Goal: Task Accomplishment & Management: Use online tool/utility

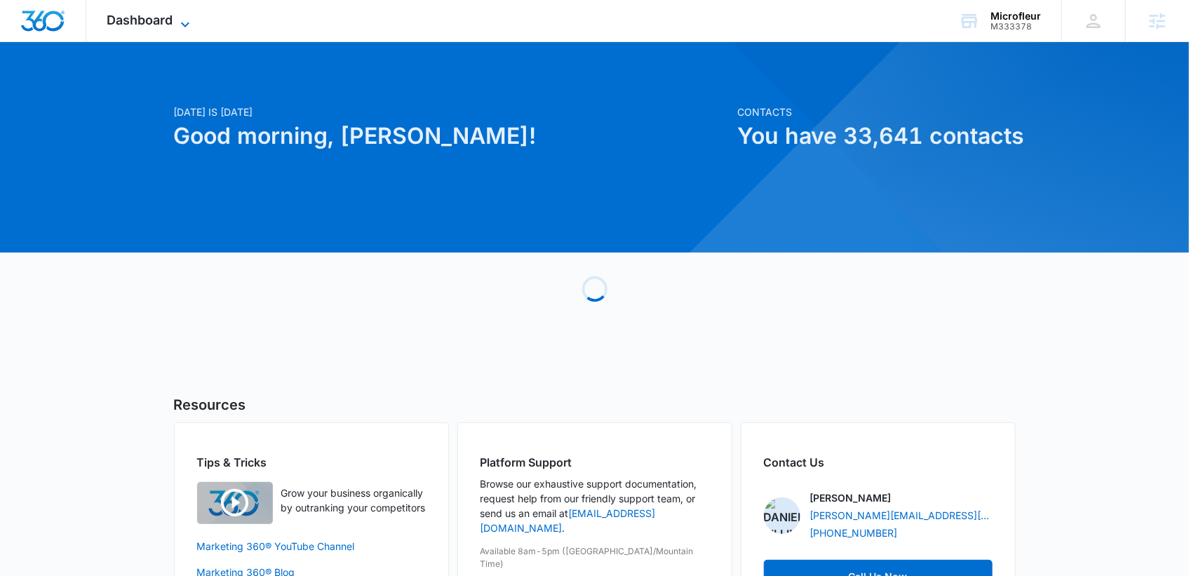
click at [155, 22] on span "Dashboard" at bounding box center [140, 20] width 66 height 15
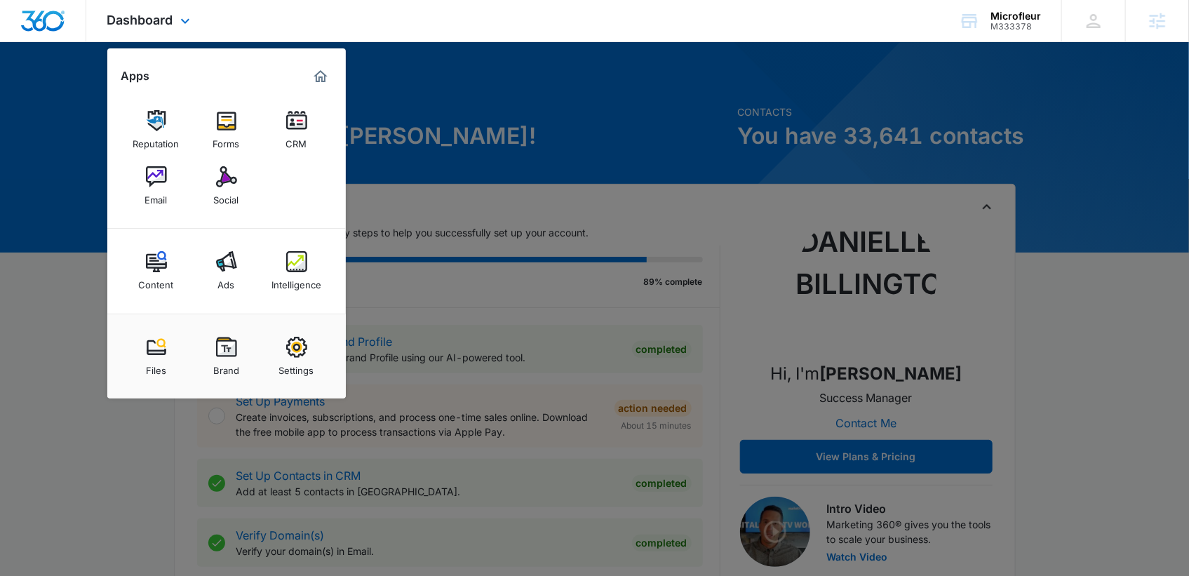
click at [275, 17] on div "Dashboard Apps Reputation Forms CRM Email Social Content Ads Intelligence Files…" at bounding box center [594, 21] width 1189 height 42
click at [404, 20] on div "Dashboard Apps Reputation Forms CRM Email Social Content Ads Intelligence Files…" at bounding box center [594, 21] width 1189 height 42
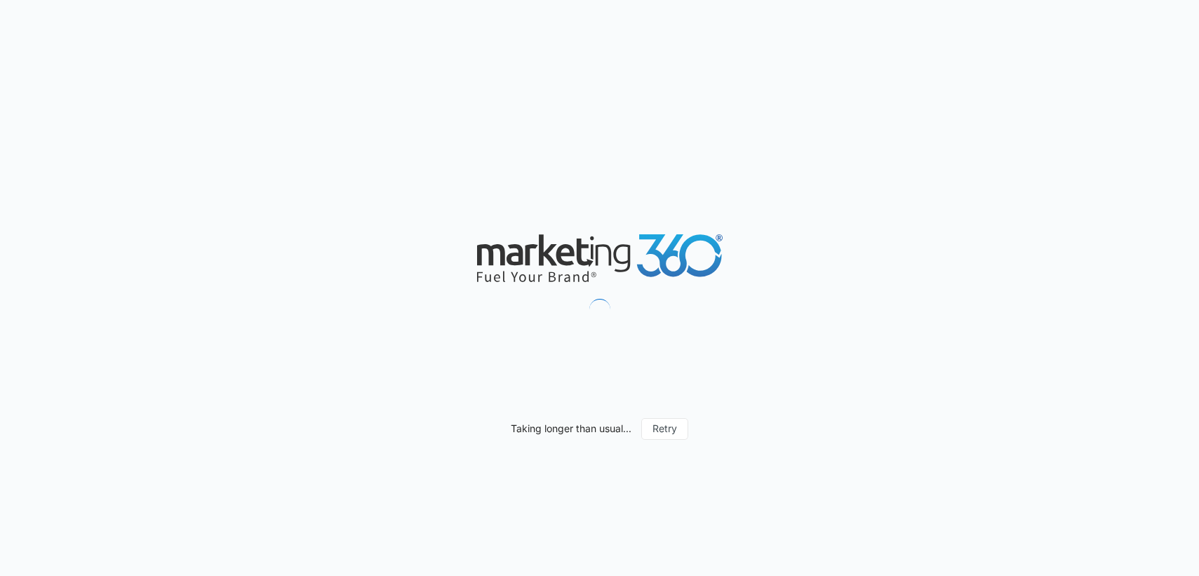
click at [373, 306] on div "Taking longer than usual... Retry" at bounding box center [599, 288] width 1199 height 576
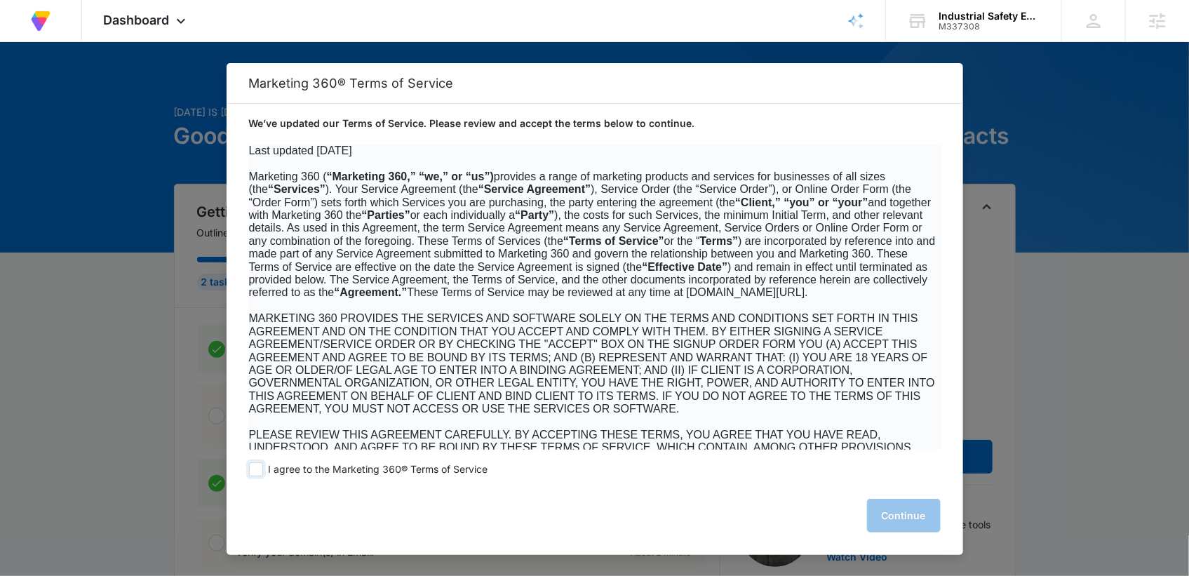
click at [253, 474] on span at bounding box center [256, 469] width 14 height 14
click at [253, 474] on input "I agree to the Marketing 360® Terms of Service" at bounding box center [256, 469] width 14 height 14
checkbox input "true"
click at [881, 508] on button "Continue" at bounding box center [904, 516] width 74 height 34
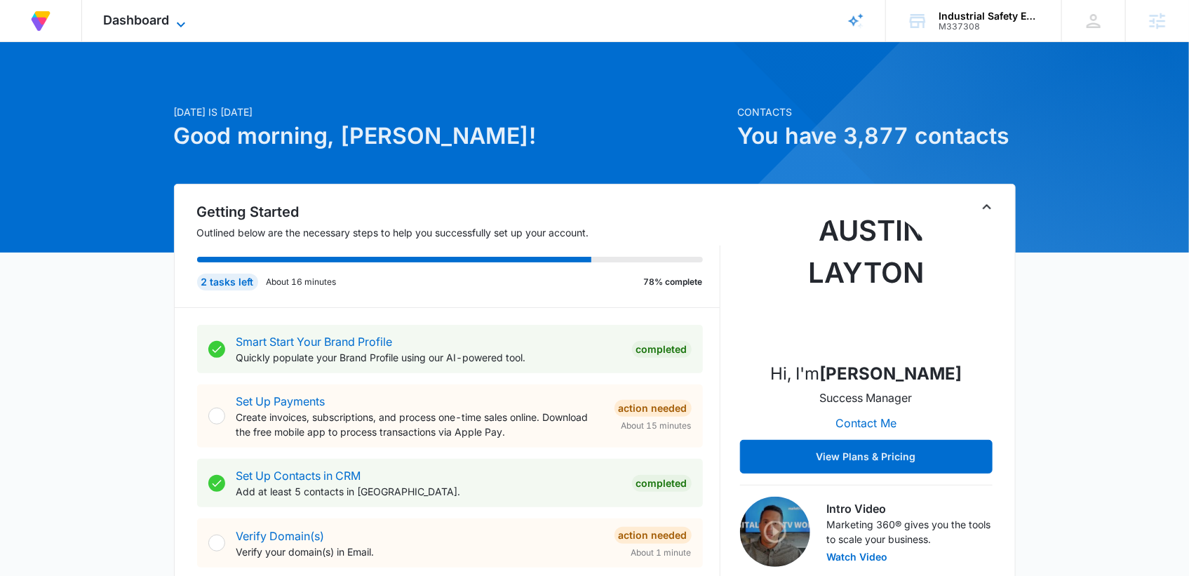
click at [163, 25] on span "Dashboard" at bounding box center [136, 20] width 66 height 15
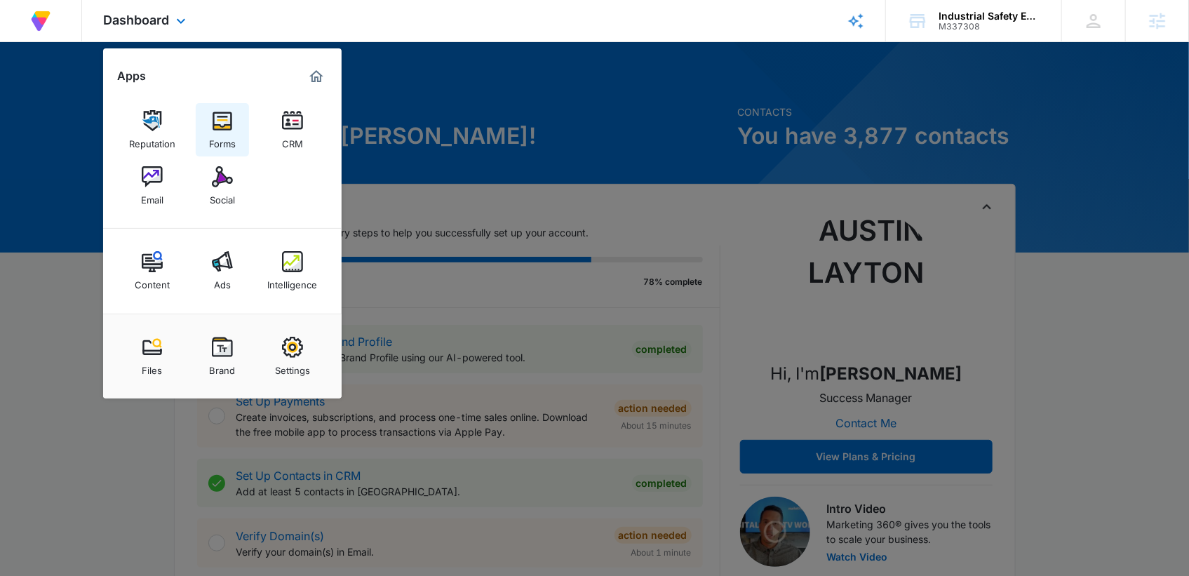
click at [216, 121] on img at bounding box center [222, 120] width 21 height 21
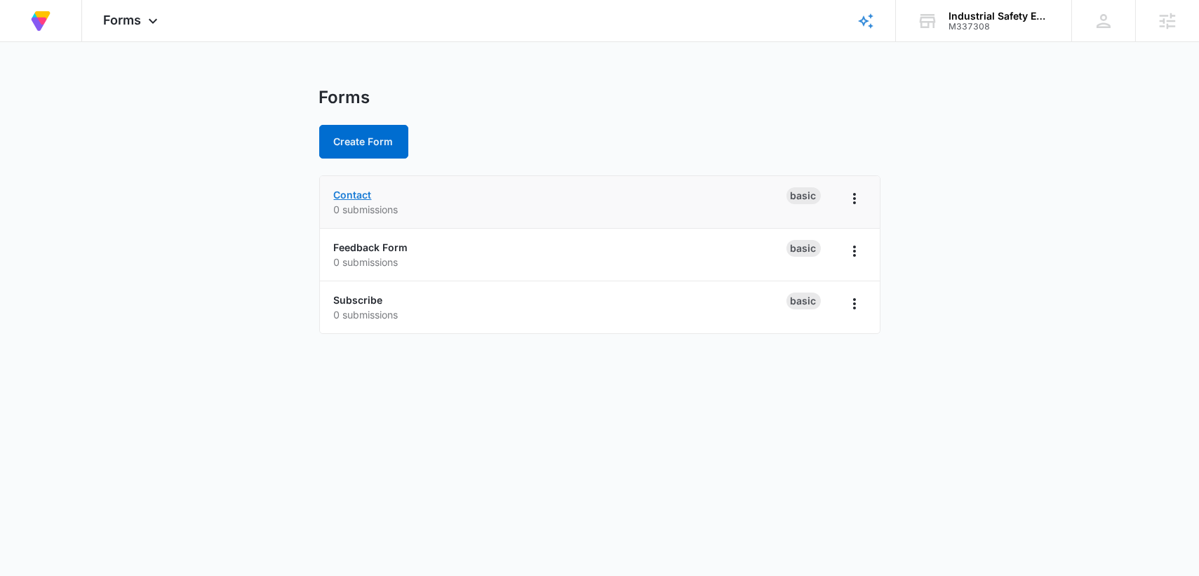
click at [366, 199] on link "Contact" at bounding box center [353, 195] width 38 height 12
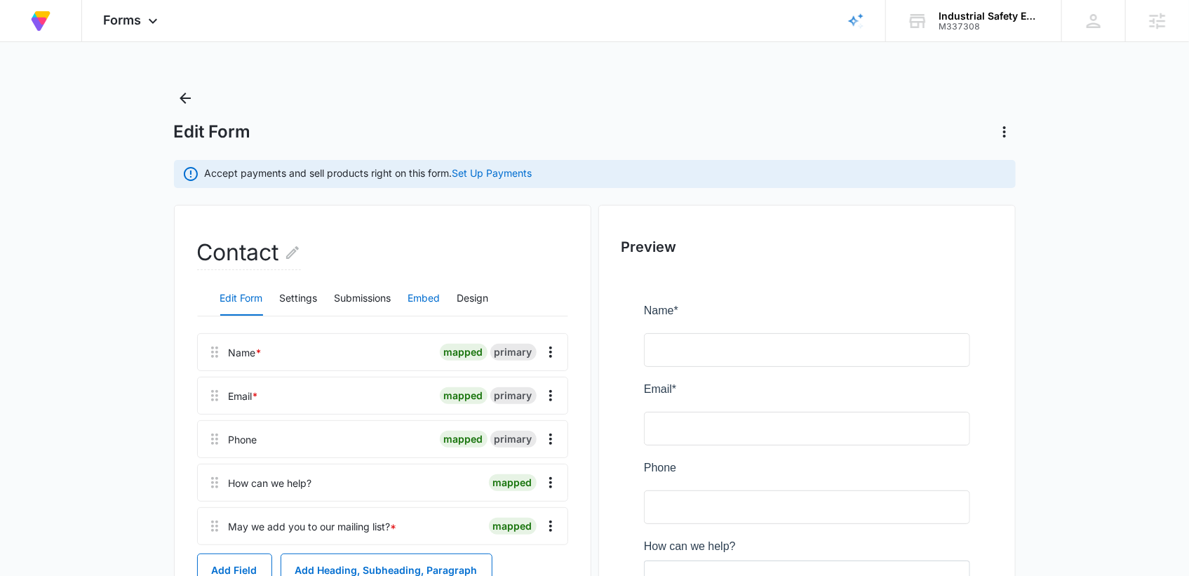
click at [432, 296] on button "Embed" at bounding box center [424, 299] width 32 height 34
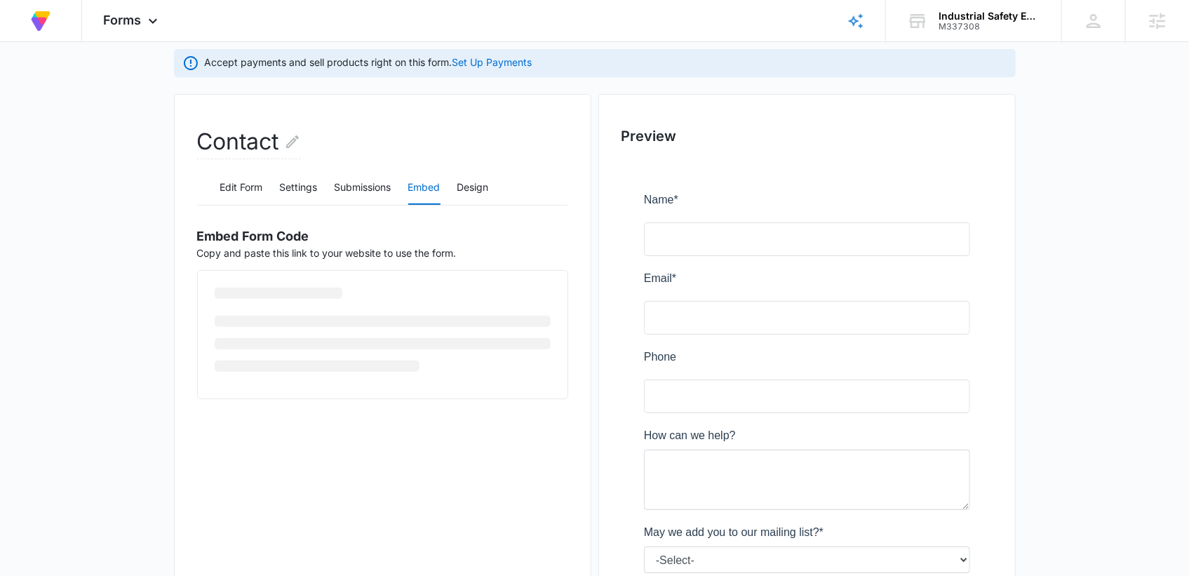
scroll to position [112, 0]
click at [316, 300] on code "<script src="https://forms.marketing360.com/load.js?id=68b1f47e8206f2fecf0013a2…" at bounding box center [339, 293] width 248 height 11
drag, startPoint x: 453, startPoint y: 308, endPoint x: 201, endPoint y: 291, distance: 252.5
click at [201, 291] on div "<script src="https://forms.marketing360.com/load.js?id=68b1f47e8206f2fecf0013a2…" at bounding box center [383, 293] width 370 height 49
copy code "<script src="https://forms.marketing360.com/load.js?id=68b1f47e8206f2fecf0013a2…"
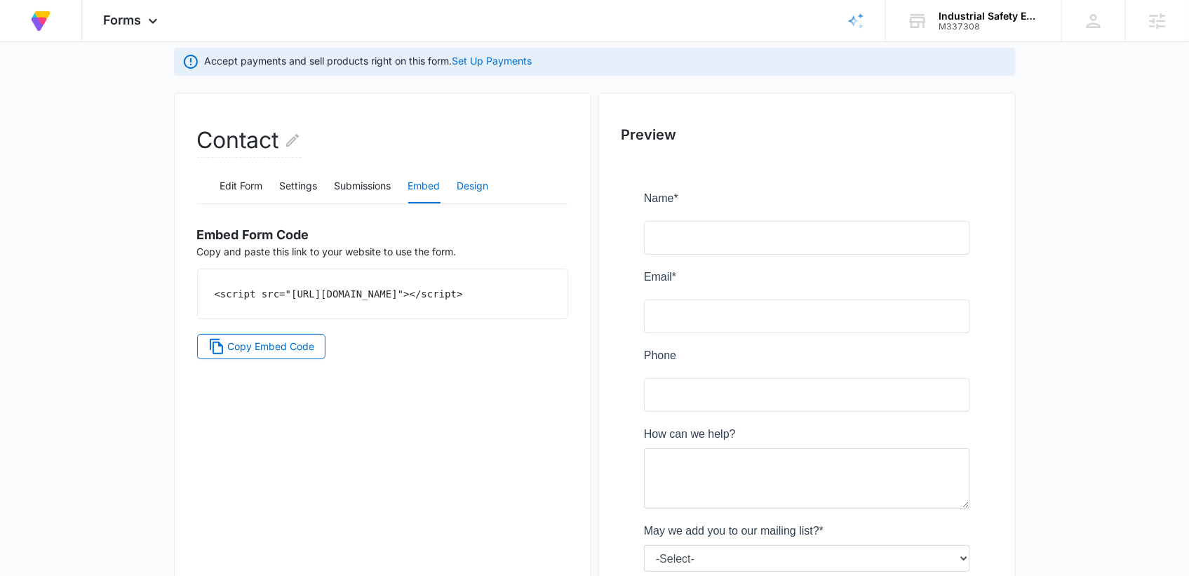
click at [472, 187] on button "Design" at bounding box center [473, 187] width 32 height 34
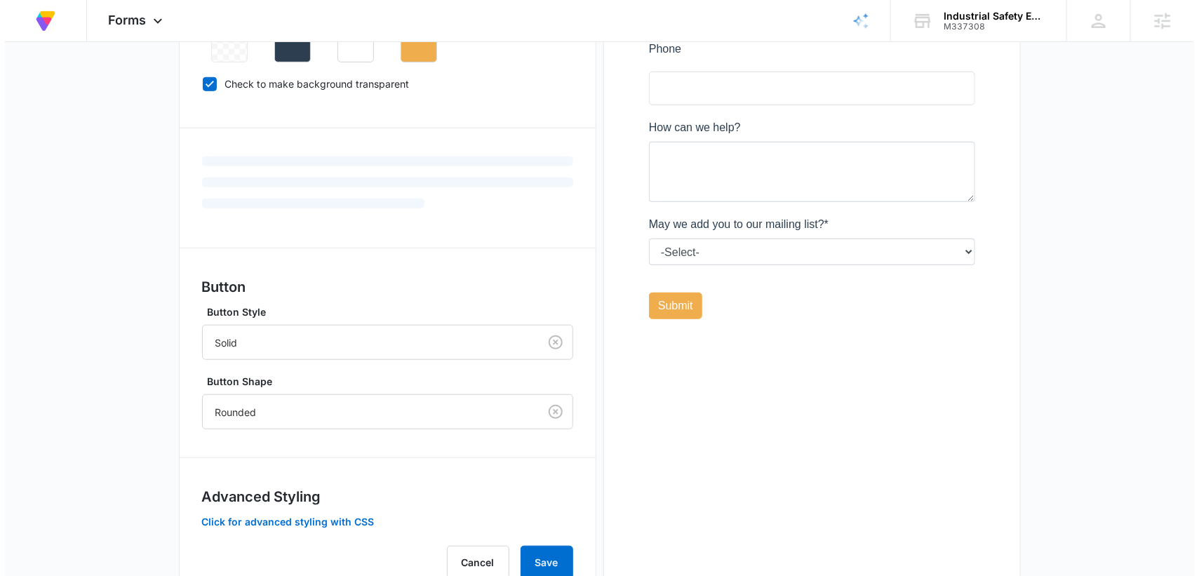
scroll to position [0, 0]
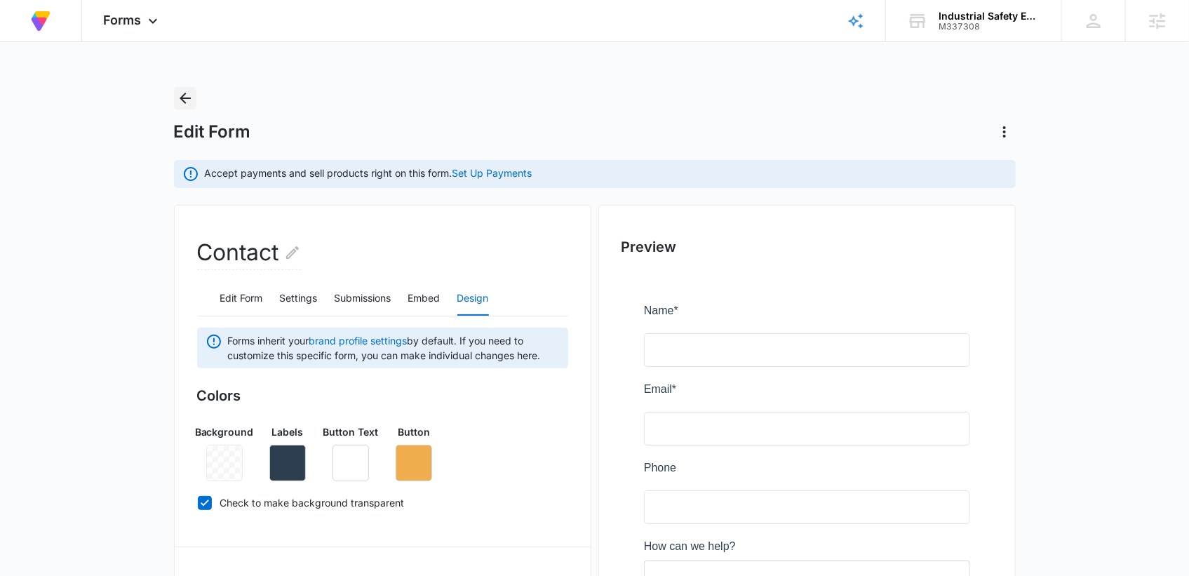
click at [177, 100] on icon "Back" at bounding box center [185, 98] width 17 height 17
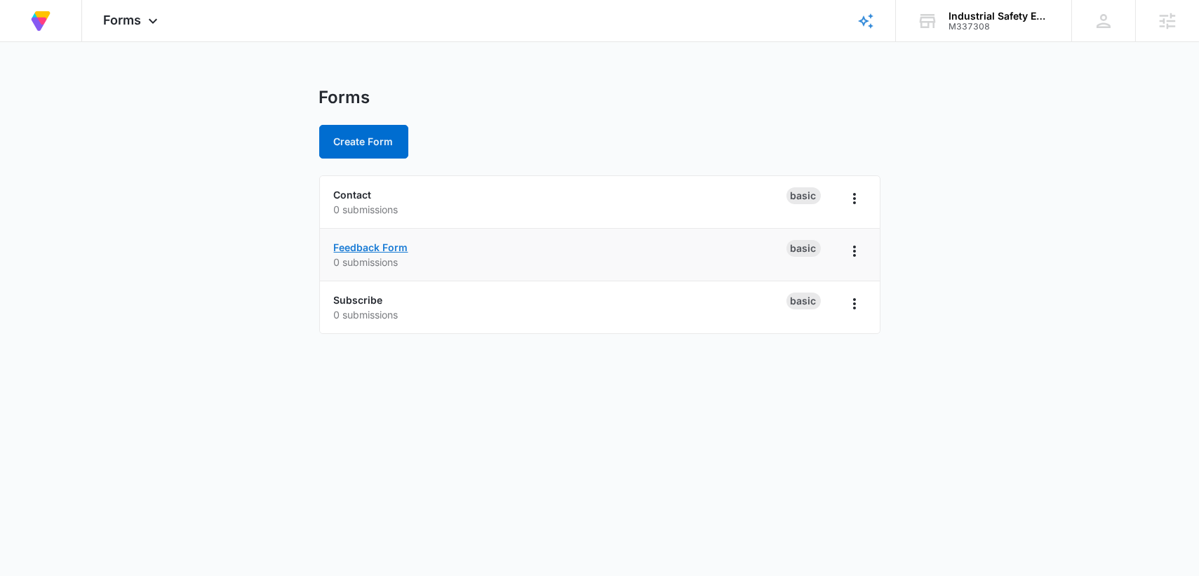
click at [375, 243] on link "Feedback Form" at bounding box center [371, 247] width 74 height 12
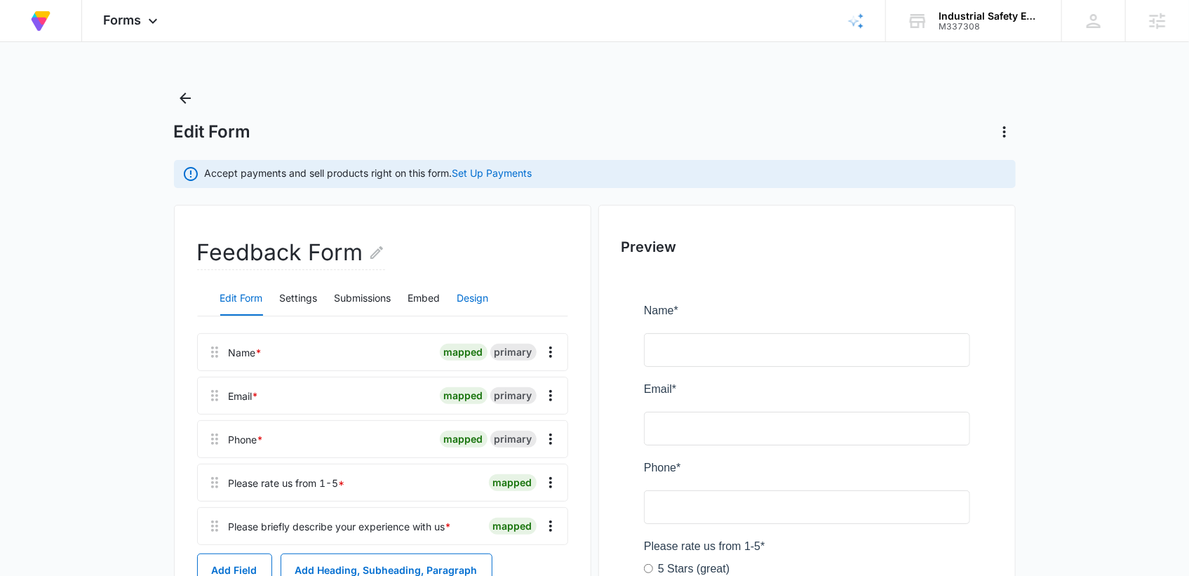
click at [488, 296] on button "Design" at bounding box center [473, 299] width 32 height 34
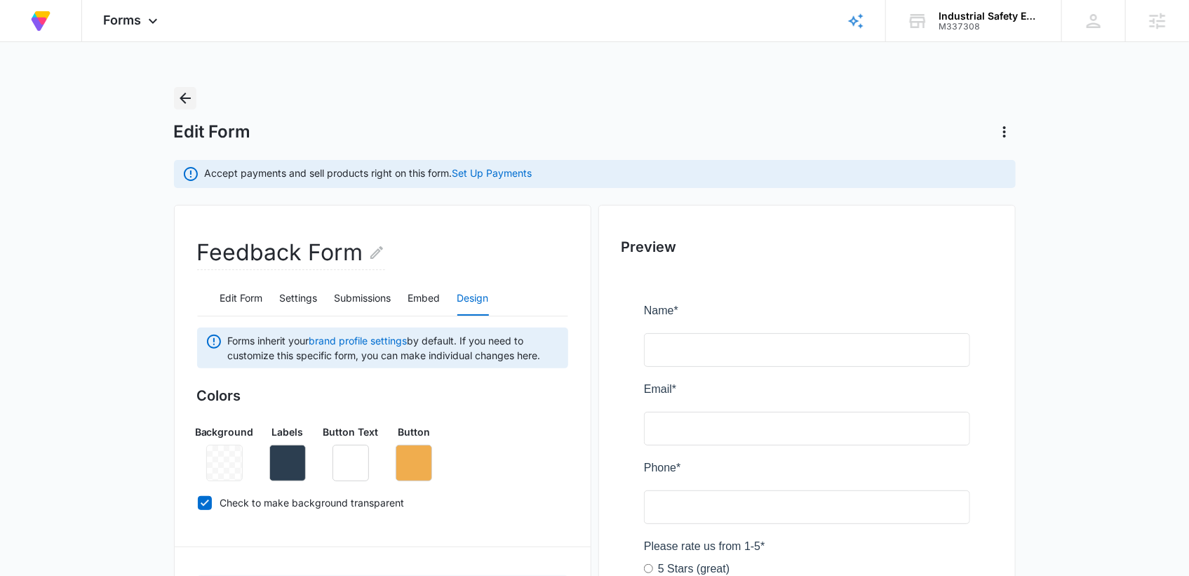
click at [191, 98] on icon "Back" at bounding box center [185, 98] width 17 height 17
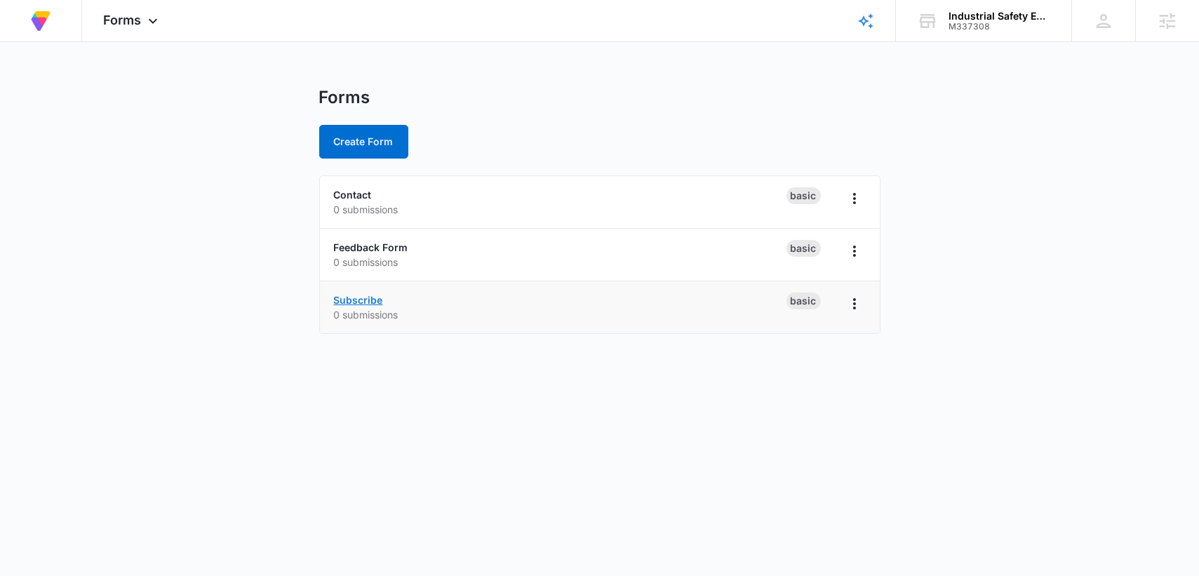
click at [370, 300] on link "Subscribe" at bounding box center [358, 300] width 49 height 12
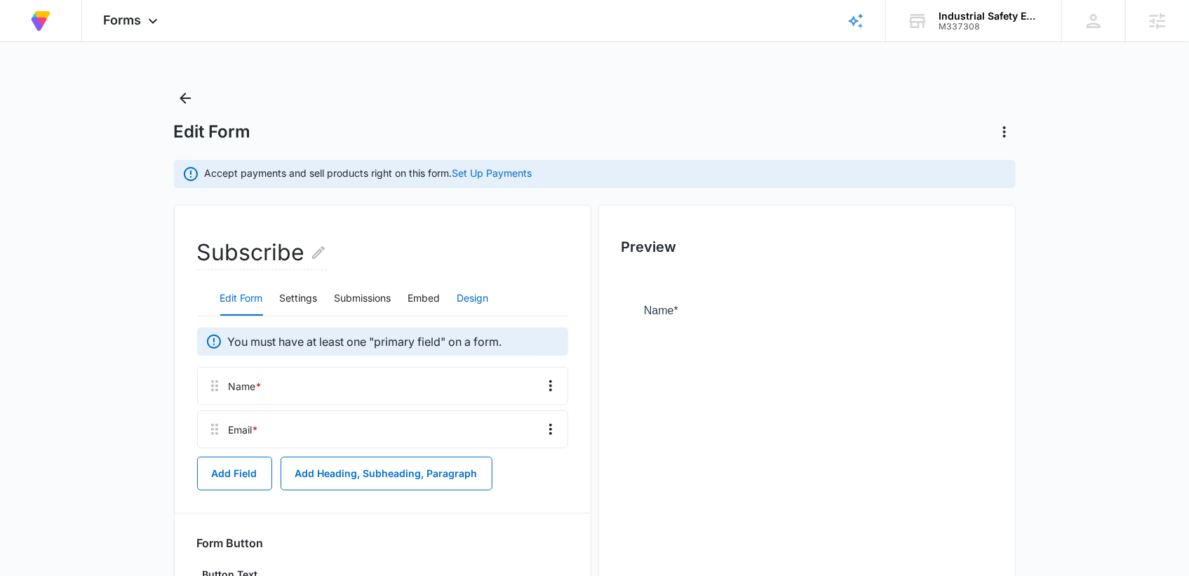
click at [481, 300] on button "Design" at bounding box center [473, 299] width 32 height 34
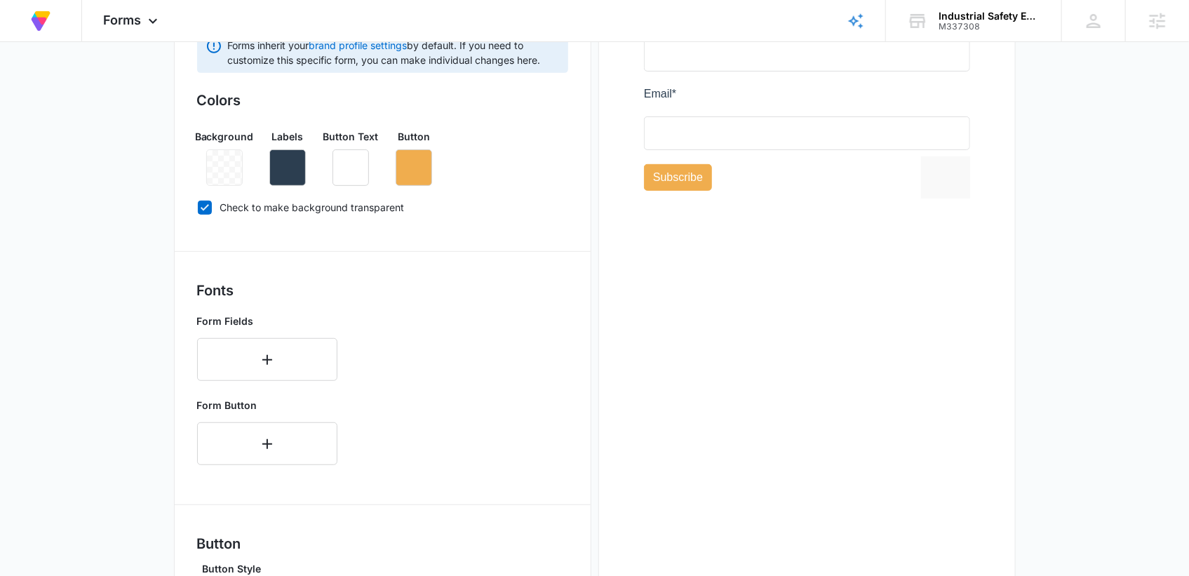
scroll to position [358, 0]
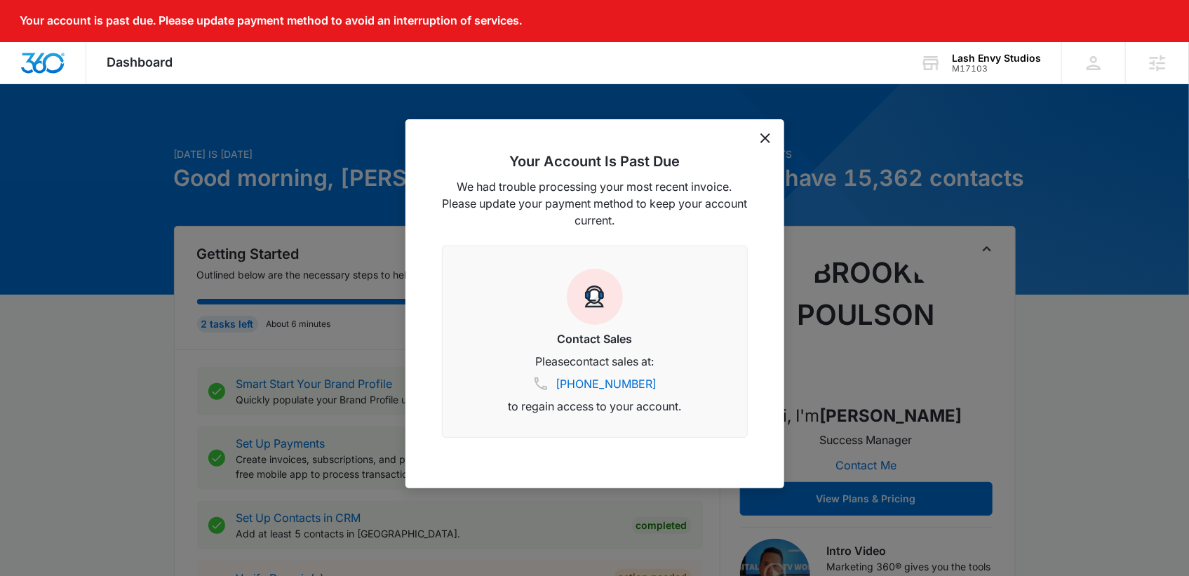
click at [765, 139] on icon "dismiss this dialog" at bounding box center [766, 138] width 10 height 10
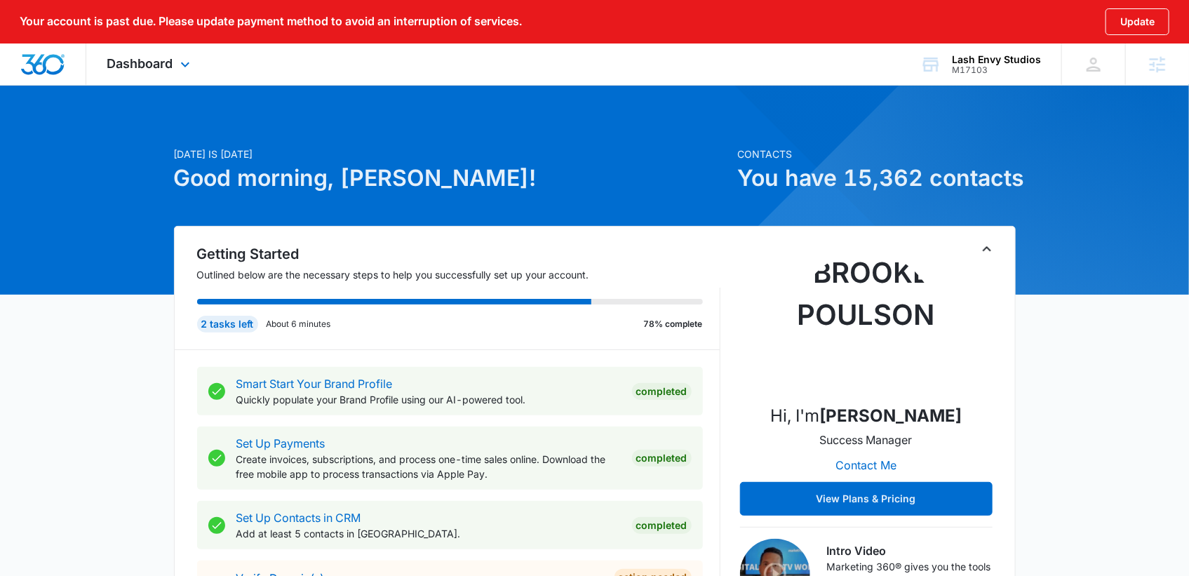
click at [142, 72] on div "Dashboard Apps Reputation Websites Forms CRM Email Social Shop Content Ads Inte…" at bounding box center [150, 64] width 128 height 41
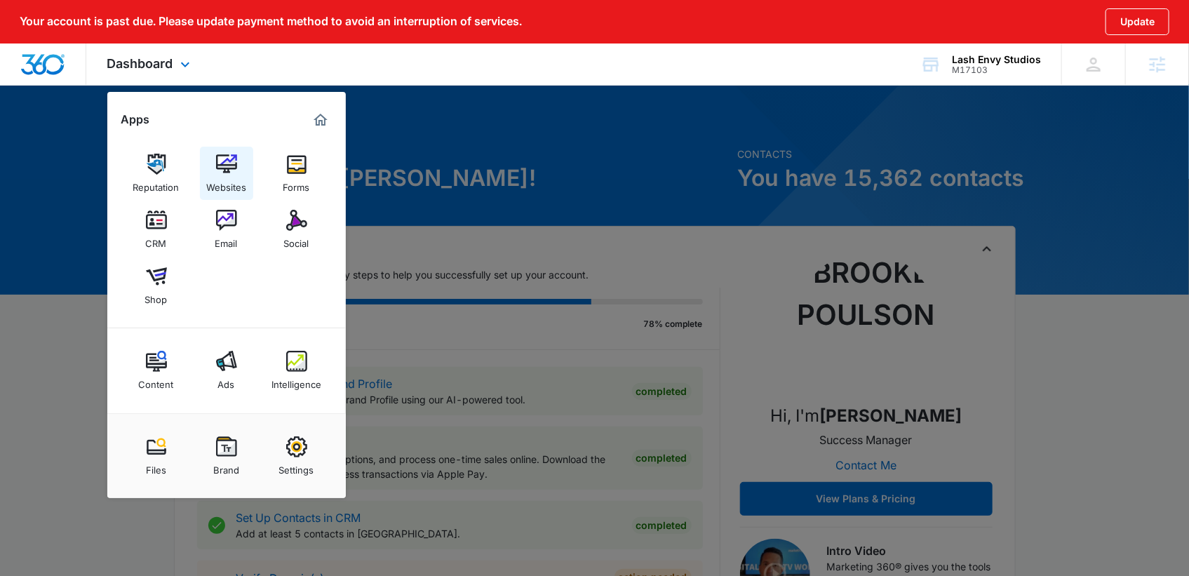
click at [223, 168] on img at bounding box center [226, 164] width 21 height 21
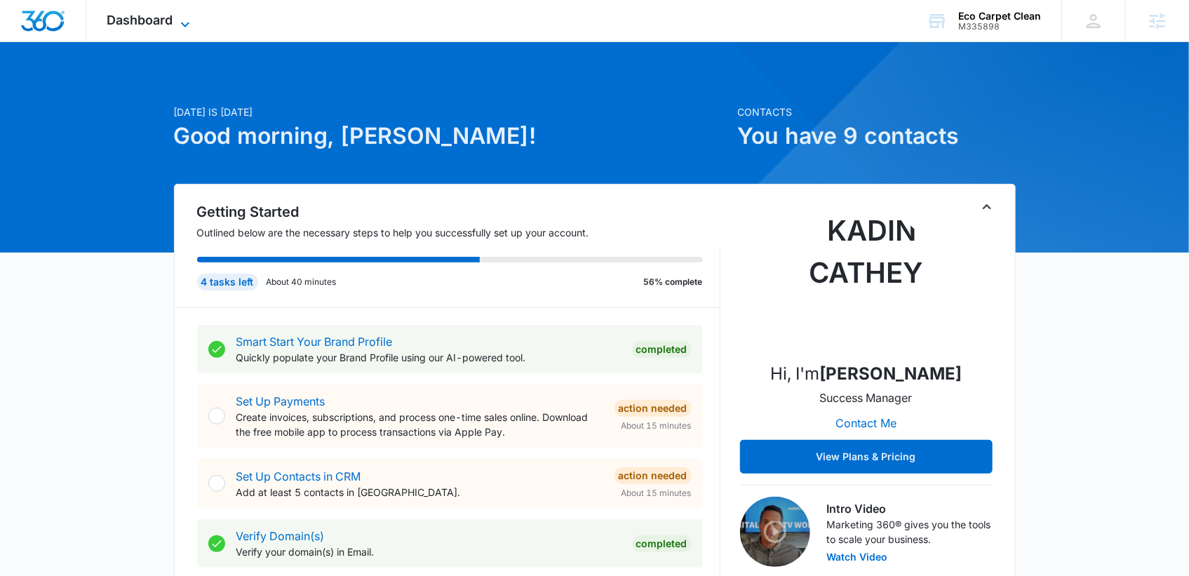
click at [151, 14] on span "Dashboard" at bounding box center [140, 20] width 66 height 15
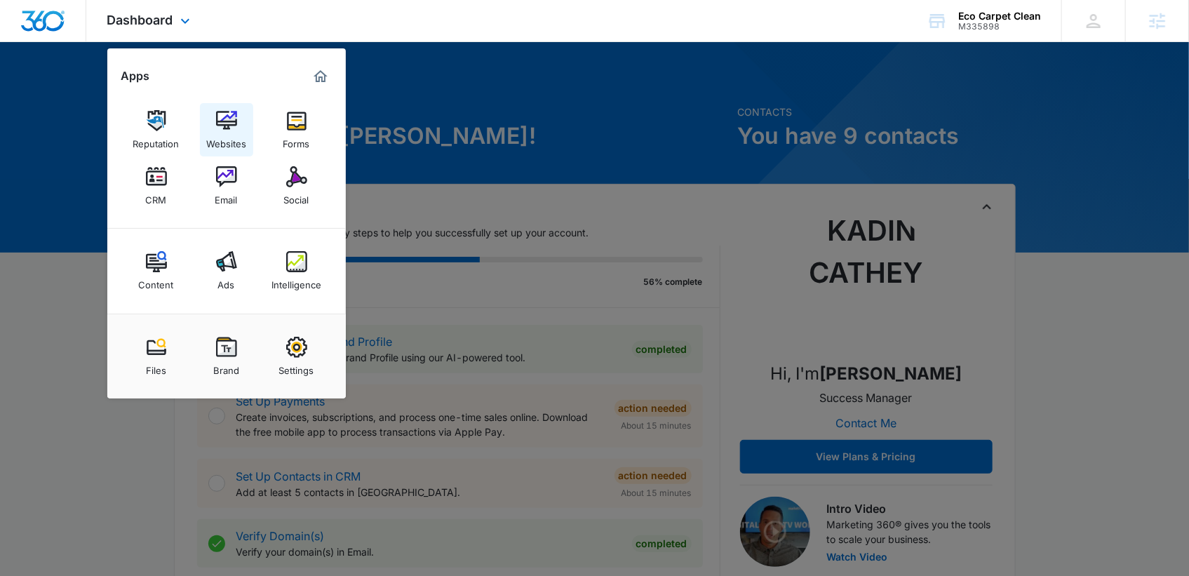
click at [225, 138] on div "Websites" at bounding box center [226, 140] width 40 height 18
